Goal: Find specific page/section: Find specific page/section

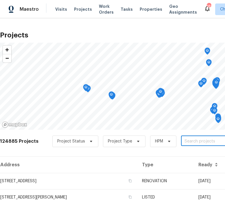
type input "Move the circle within the triangle center and using the same port portion and …"
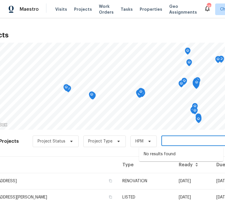
click at [185, 141] on input "Move the circle within the triangle center and using the same port portion and …" at bounding box center [195, 141] width 66 height 9
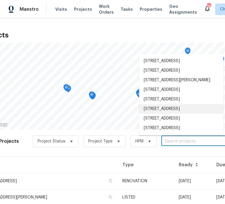
scroll to position [3, 0]
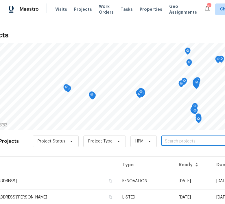
paste input "526 Radiance"
type input "526 Radiance"
click at [204, 22] on div "Projects © Mapbox © OpenStreetMap Improve this map 124885 Projects Project Stat…" at bounding box center [112, 110] width 225 height 185
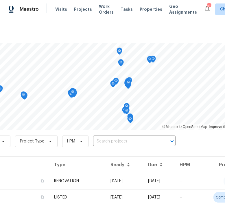
scroll to position [0, 84]
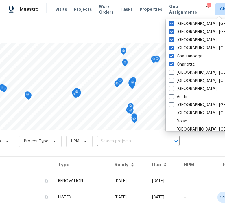
scroll to position [107, 0]
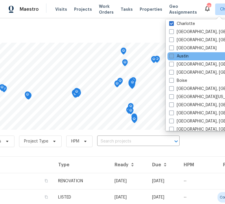
click at [177, 56] on label "Austin" at bounding box center [178, 56] width 19 height 6
click at [173, 56] on input "Austin" at bounding box center [171, 55] width 4 height 4
checkbox input "true"
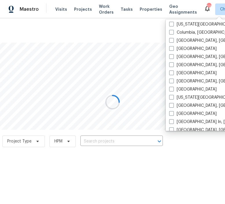
scroll to position [209, 0]
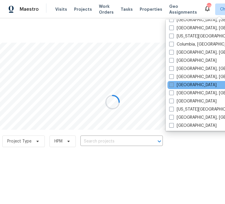
click at [177, 84] on label "Houston" at bounding box center [193, 85] width 48 height 6
click at [173, 84] on input "Houston" at bounding box center [171, 84] width 4 height 4
checkbox input "true"
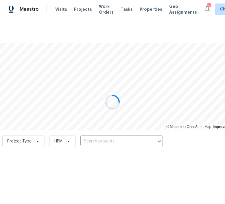
click at [97, 150] on div at bounding box center [112, 102] width 225 height 204
click at [96, 143] on div at bounding box center [112, 102] width 225 height 204
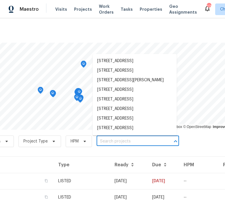
click at [98, 144] on input "text" at bounding box center [130, 141] width 66 height 9
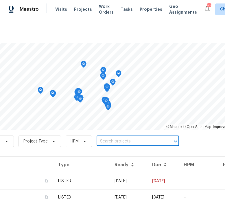
paste input "526 Radiance Ave, San Antonio"
type input "526 Radiance Ave"
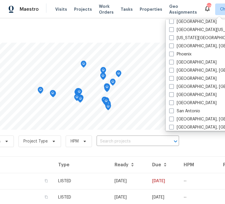
scroll to position [338, 0]
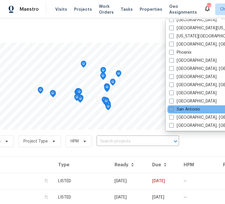
click at [176, 109] on label "San Antonio" at bounding box center [184, 109] width 31 height 6
click at [173, 109] on input "San Antonio" at bounding box center [171, 108] width 4 height 4
checkbox input "true"
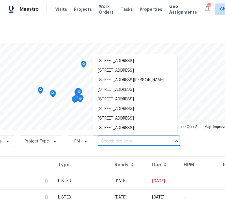
click at [105, 139] on input "text" at bounding box center [131, 141] width 66 height 9
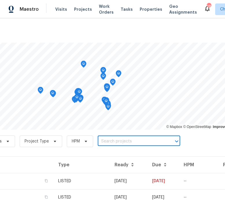
paste input "526 Radiance Ave, San Antonio"
type input "526 Radiance Ave, San Antonio"
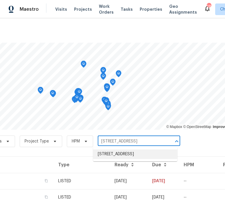
click at [116, 154] on li "526 Radiance Ave, San Antonio, TX 78218" at bounding box center [135, 154] width 84 height 10
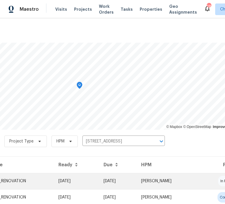
click at [39, 181] on td "REIT_RENOVATION" at bounding box center [20, 181] width 67 height 16
